Goal: Information Seeking & Learning: Check status

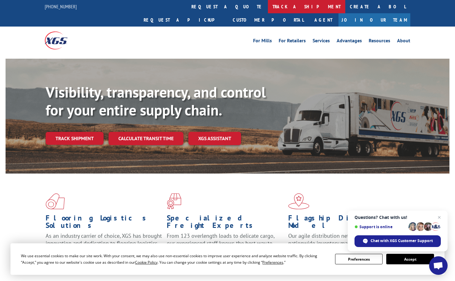
click at [268, 7] on link "track a shipment" at bounding box center [306, 6] width 77 height 13
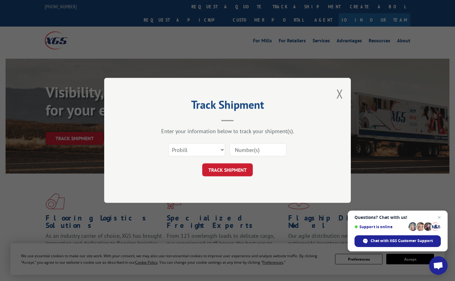
click at [247, 151] on input at bounding box center [258, 149] width 57 height 13
paste input "7009429"
click at [238, 148] on input "7009429" at bounding box center [258, 149] width 57 height 13
click at [234, 150] on input "7009429" at bounding box center [258, 149] width 57 height 13
type input "17009429"
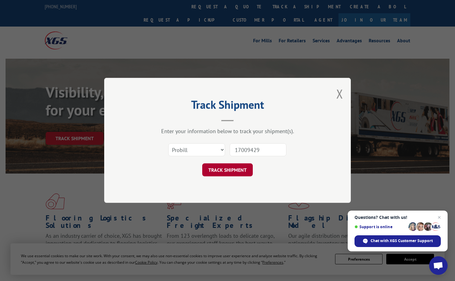
click at [235, 171] on button "TRACK SHIPMENT" at bounding box center [227, 170] width 51 height 13
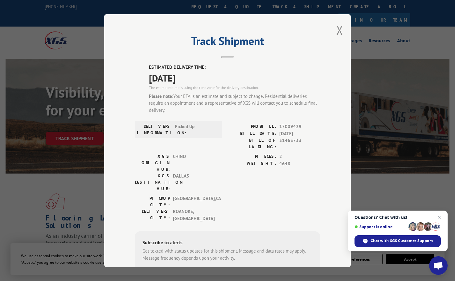
drag, startPoint x: 152, startPoint y: 67, endPoint x: 221, endPoint y: 77, distance: 70.1
click at [221, 77] on div "ESTIMATED DELIVERY TIME: [DATE] The estimated time is using the time zone for t…" at bounding box center [227, 189] width 185 height 251
copy div "ESTIMATED DELIVERY TIME: [DATE]"
